Goal: Obtain resource: Download file/media

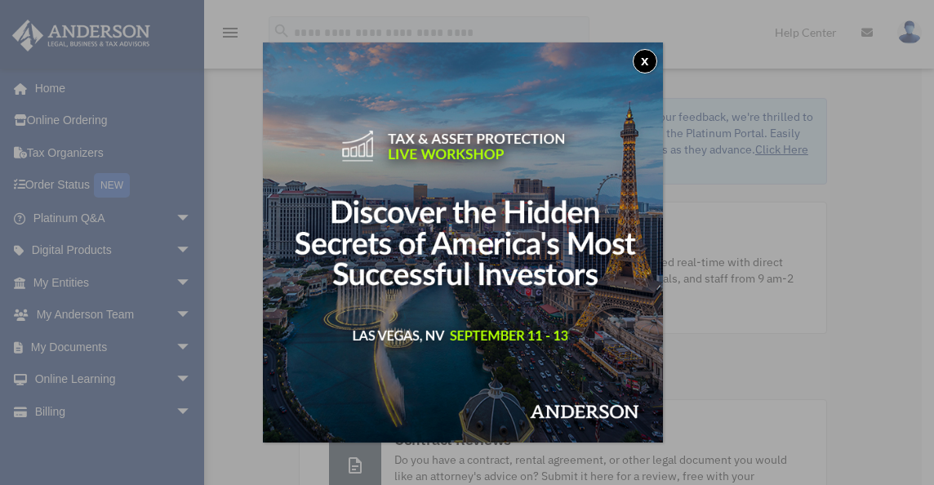
click at [648, 57] on button "x" at bounding box center [645, 61] width 24 height 24
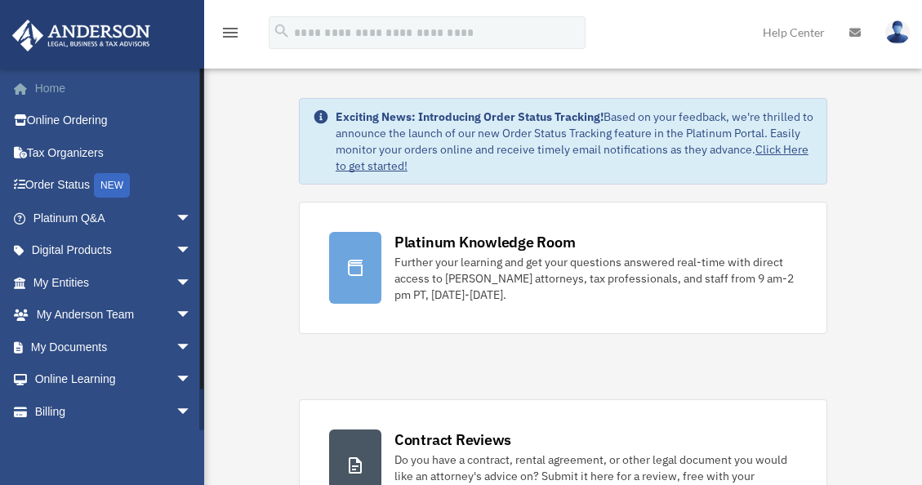
click at [44, 89] on link "Home" at bounding box center [113, 88] width 205 height 33
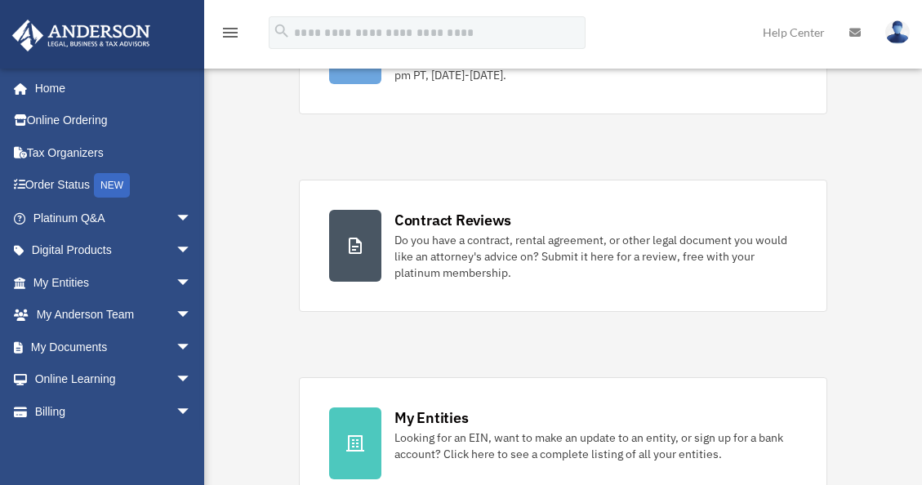
scroll to position [223, 0]
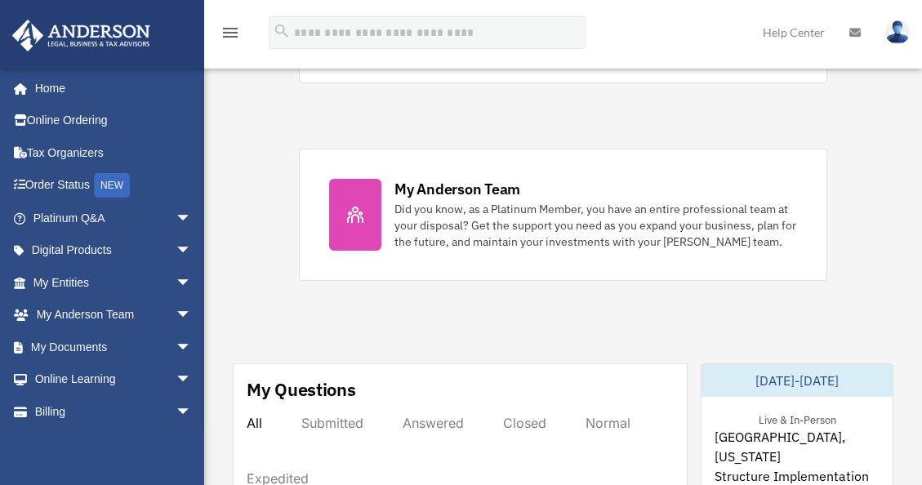
scroll to position [647, 0]
click at [784, 33] on link "Help Center" at bounding box center [793, 32] width 87 height 65
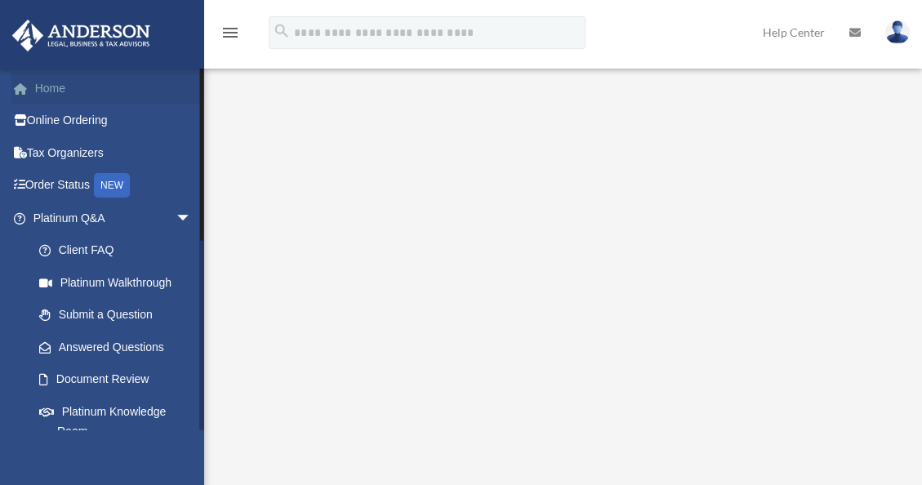
click at [56, 93] on link "Home" at bounding box center [113, 88] width 205 height 33
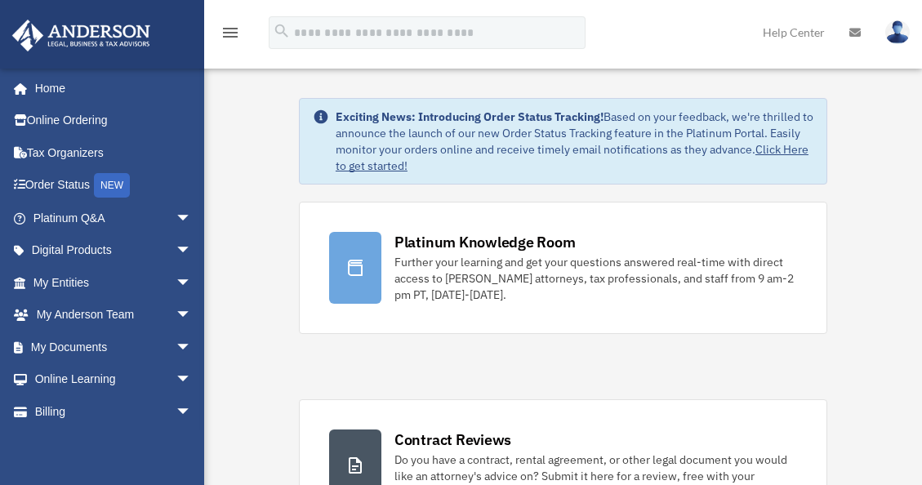
click at [226, 24] on icon "menu" at bounding box center [230, 33] width 20 height 20
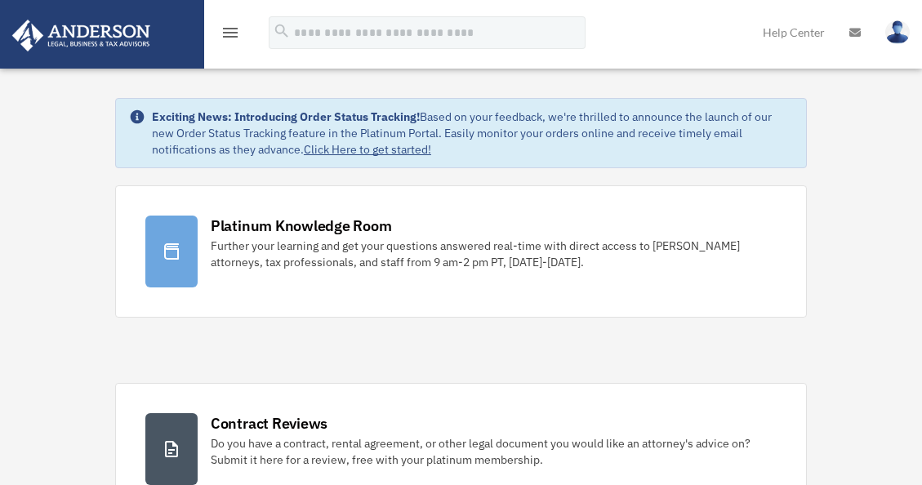
click at [225, 27] on icon "menu" at bounding box center [230, 33] width 20 height 20
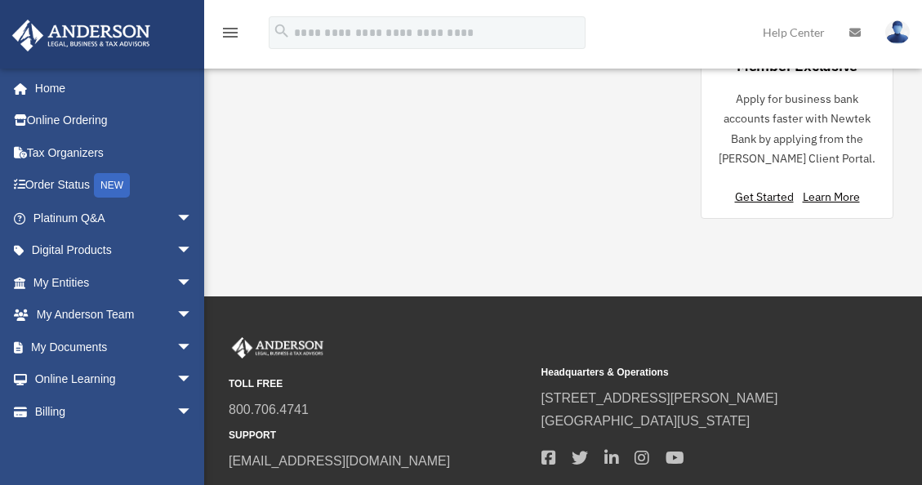
scroll to position [1850, 0]
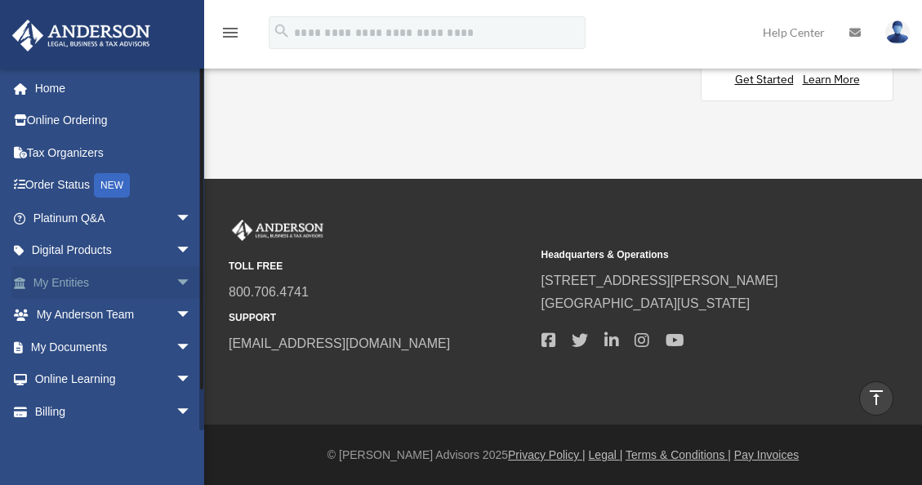
click at [176, 278] on span "arrow_drop_down" at bounding box center [192, 282] width 33 height 33
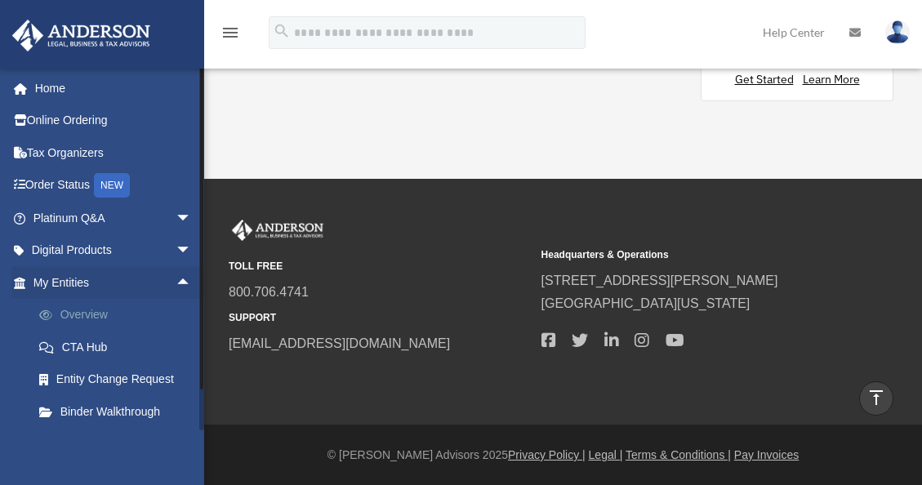
click at [105, 313] on link "Overview" at bounding box center [120, 315] width 194 height 33
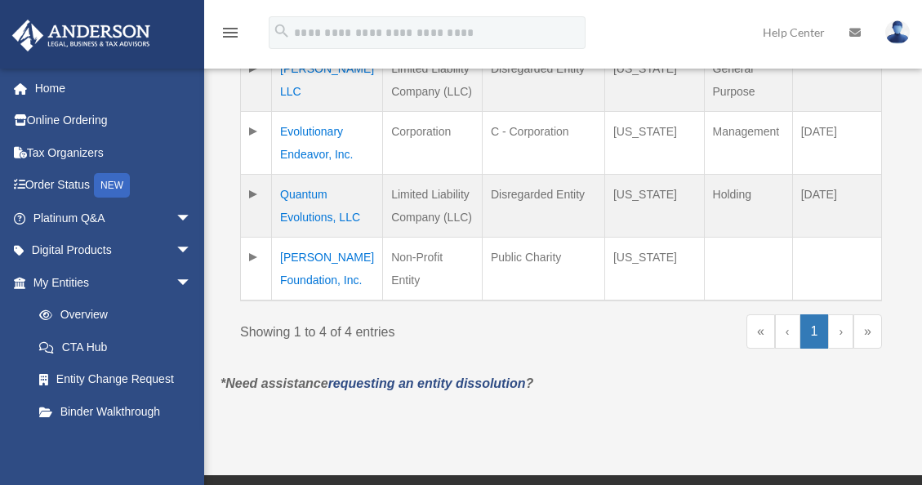
scroll to position [489, 0]
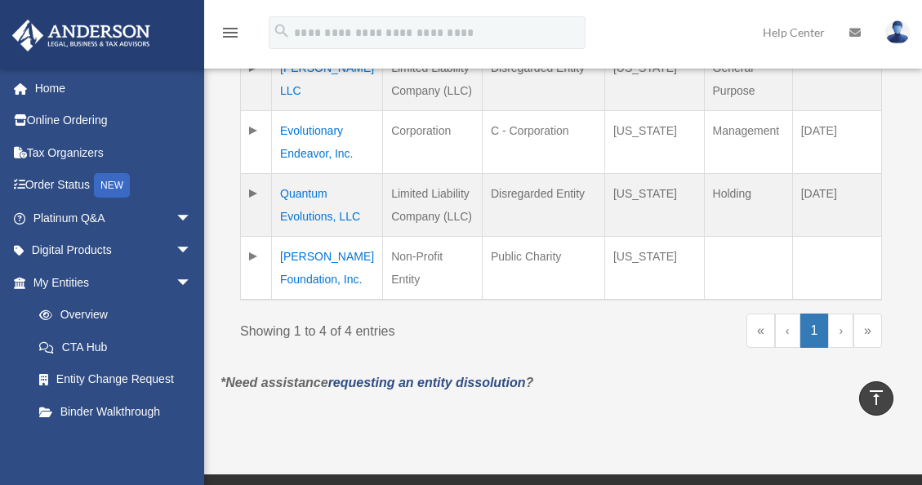
click at [310, 256] on td "Teri Lynn Foundation, Inc." at bounding box center [327, 269] width 111 height 64
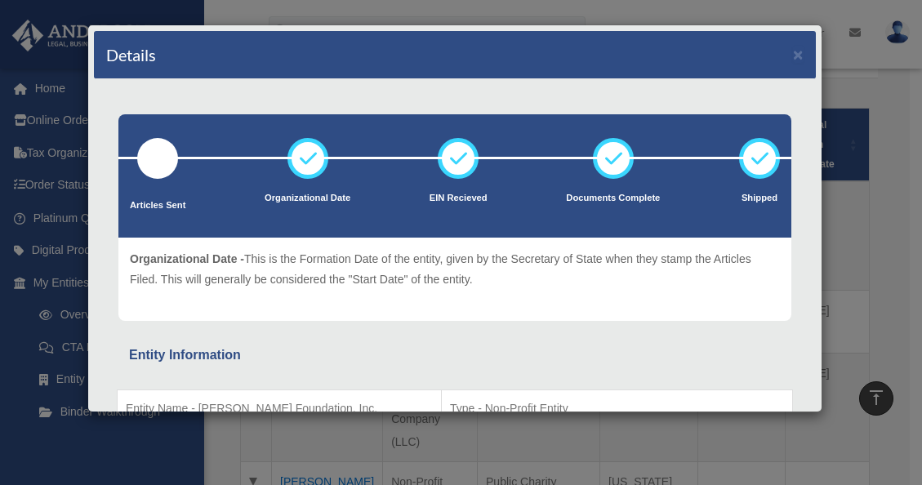
scroll to position [354, 0]
click at [793, 56] on button "×" at bounding box center [798, 54] width 11 height 17
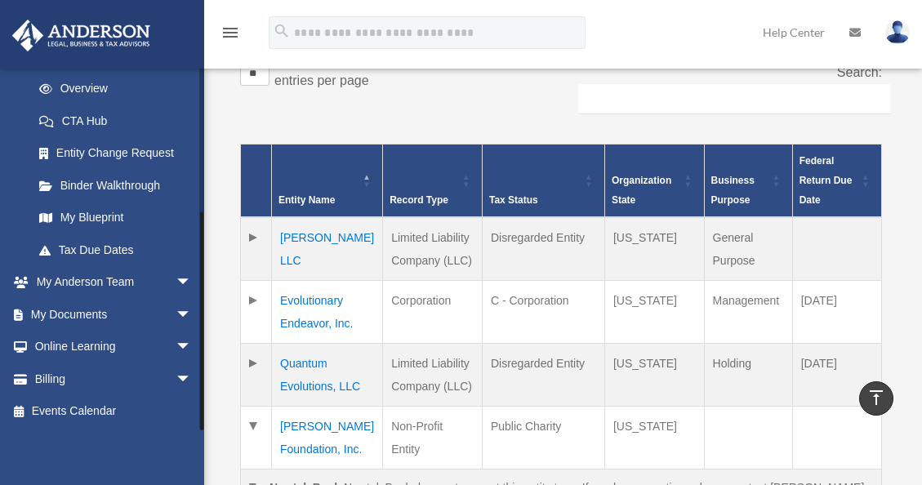
scroll to position [319, 0]
click at [176, 309] on span "arrow_drop_down" at bounding box center [192, 314] width 33 height 33
click at [76, 345] on link "Box" at bounding box center [120, 347] width 194 height 33
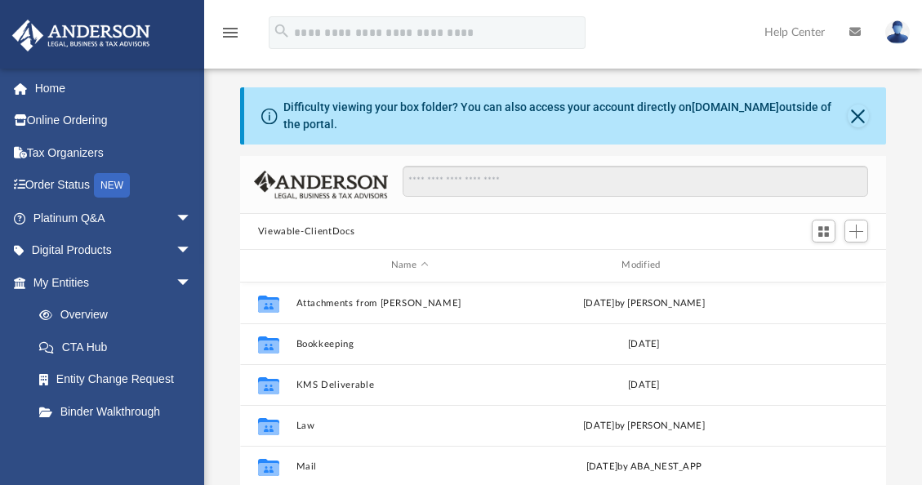
scroll to position [1, 0]
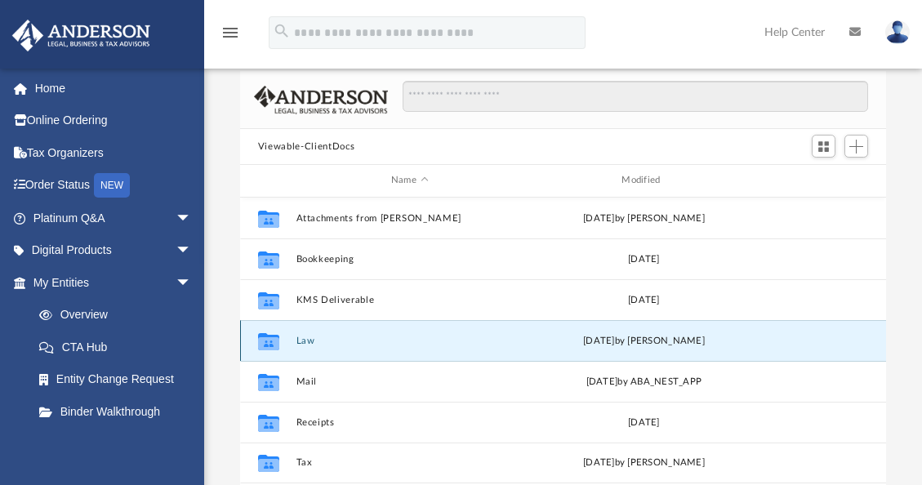
click at [311, 340] on button "Law" at bounding box center [409, 341] width 227 height 11
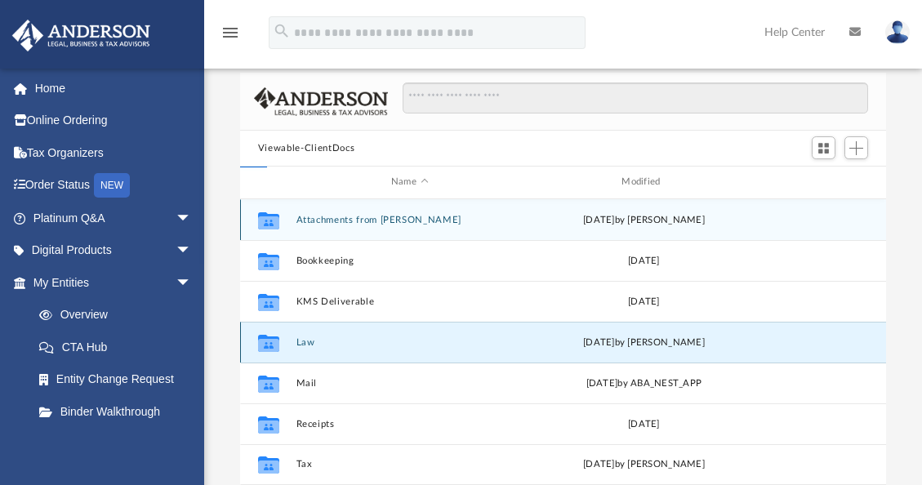
scroll to position [83, 0]
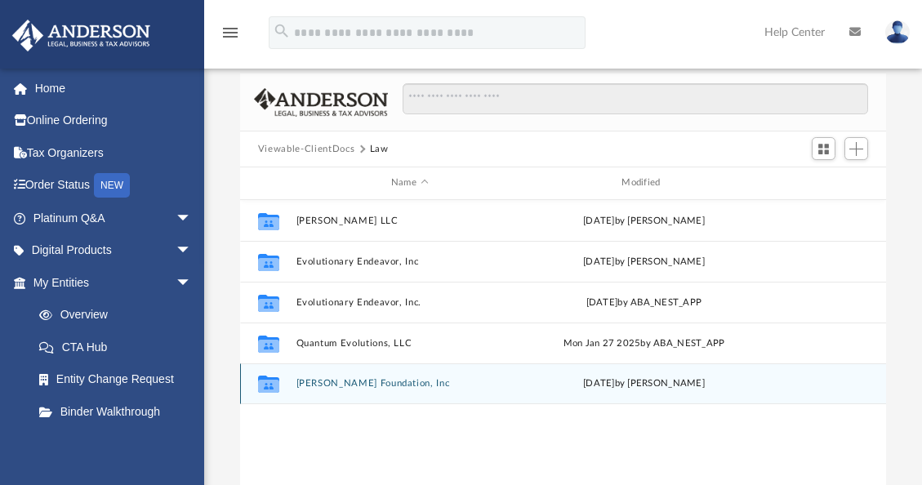
click at [385, 381] on button "[PERSON_NAME] Foundation, Inc" at bounding box center [409, 383] width 227 height 11
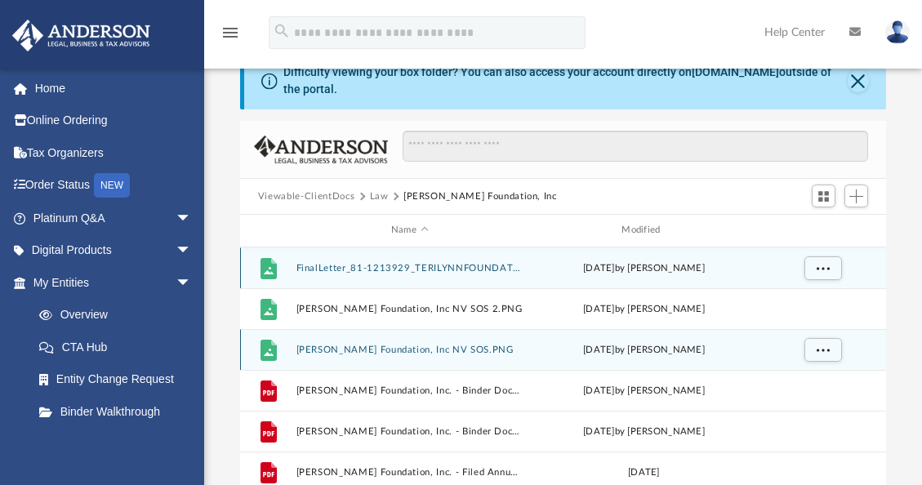
scroll to position [37, 0]
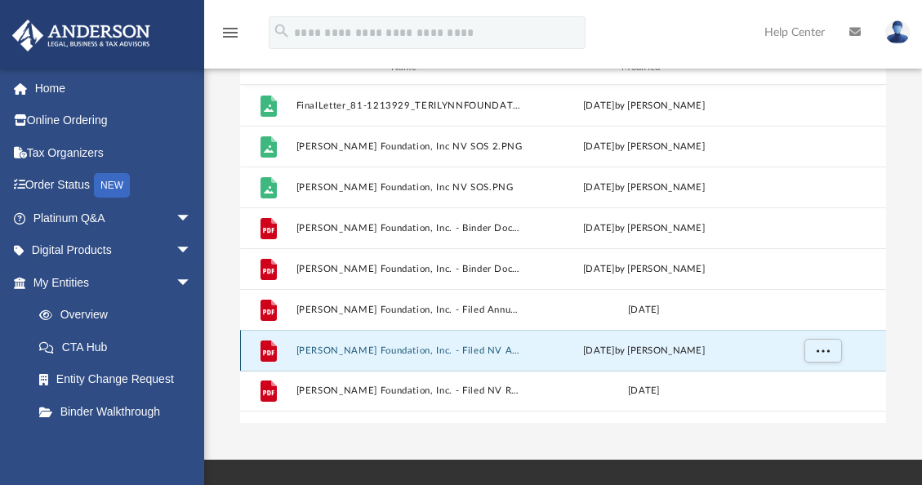
click at [495, 349] on button "[PERSON_NAME] Foundation, Inc. - Filed NV Annual Report 2025.pdf" at bounding box center [409, 350] width 227 height 11
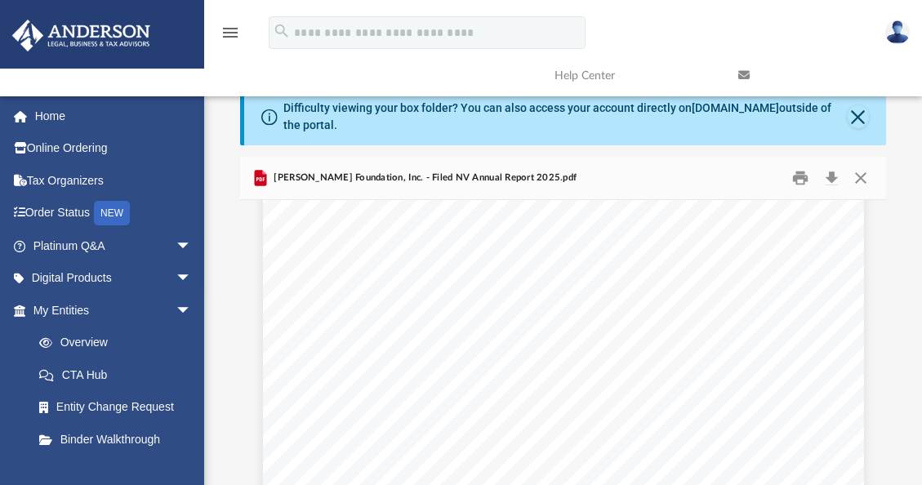
scroll to position [1296, 0]
